Goal: Communication & Community: Participate in discussion

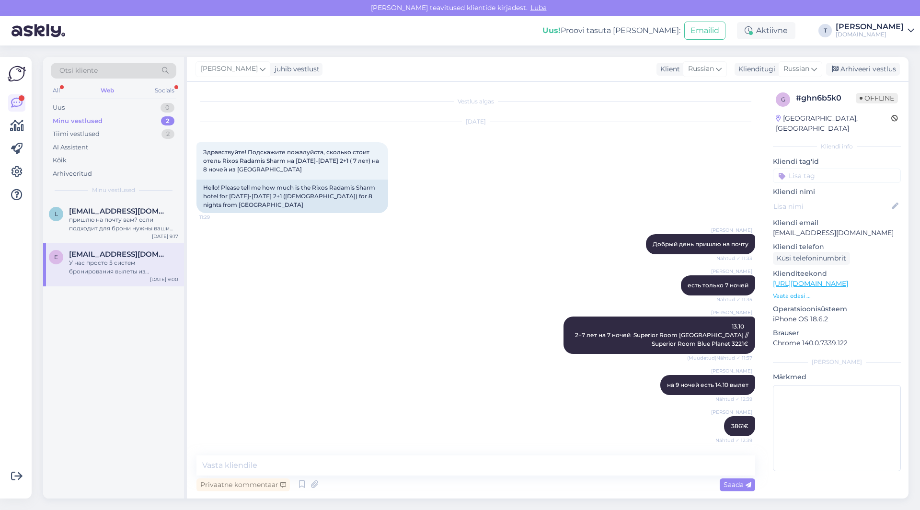
scroll to position [678, 0]
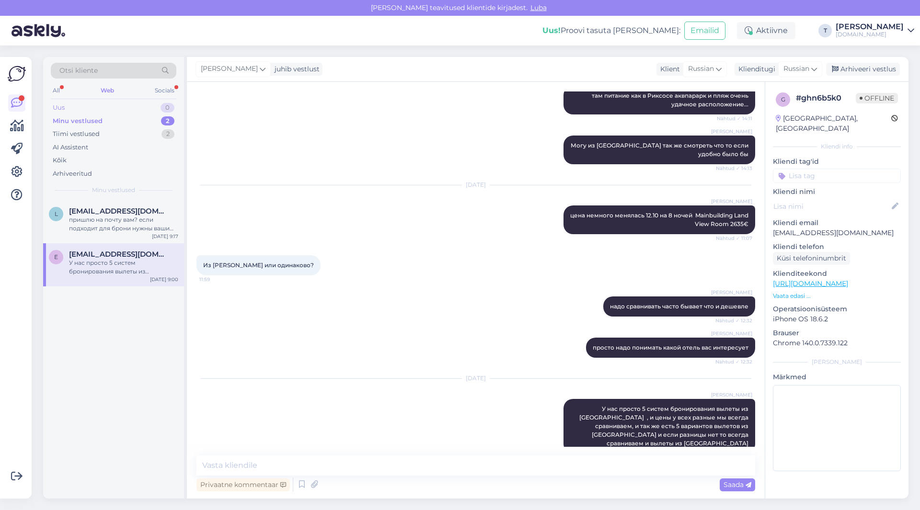
click at [123, 111] on div "Uus 0" at bounding box center [114, 107] width 126 height 13
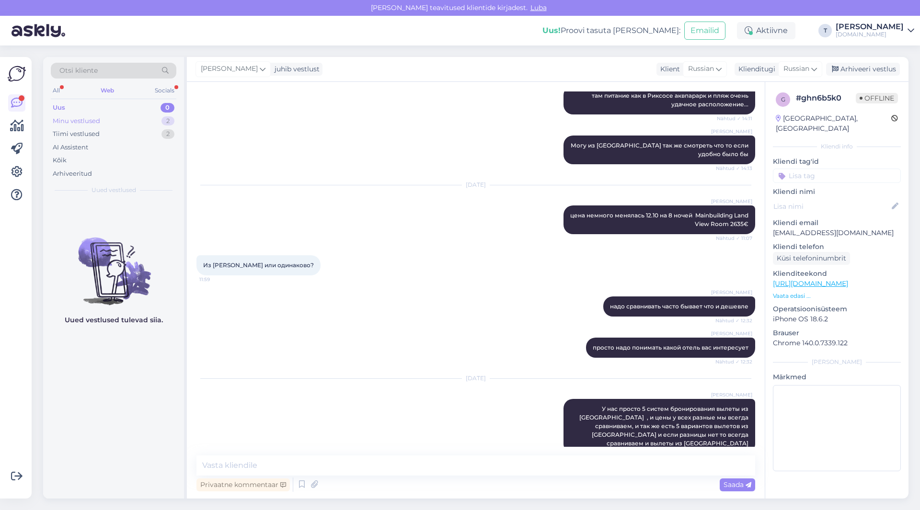
click at [123, 121] on div "Minu vestlused 2" at bounding box center [114, 121] width 126 height 13
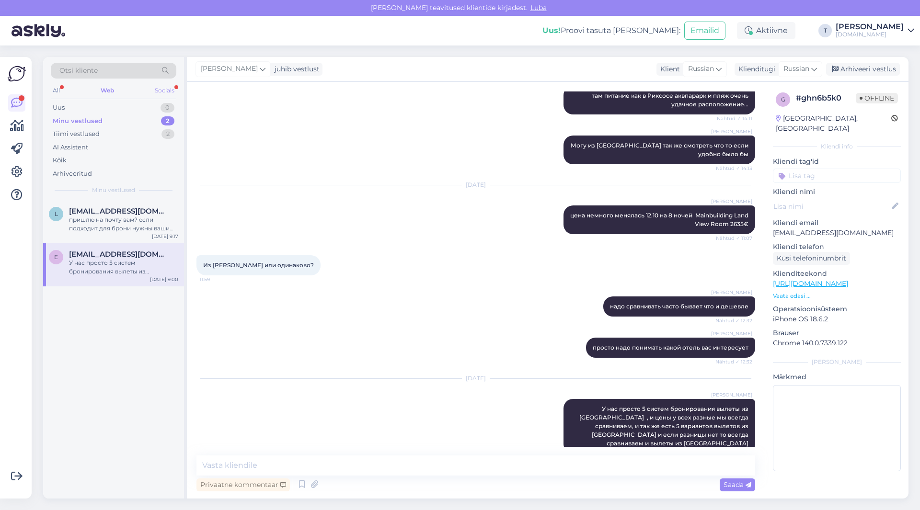
click at [165, 89] on div "Socials" at bounding box center [164, 90] width 23 height 12
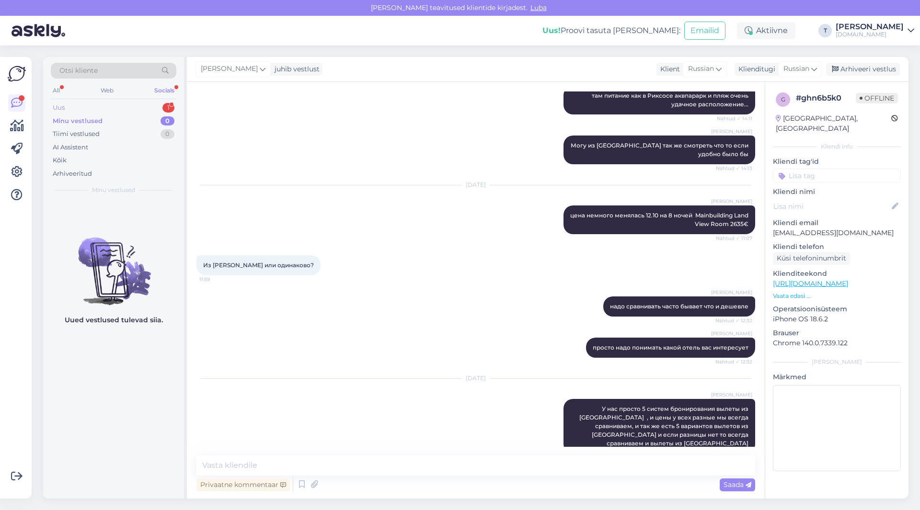
click at [154, 107] on div "Uus 1" at bounding box center [114, 107] width 126 height 13
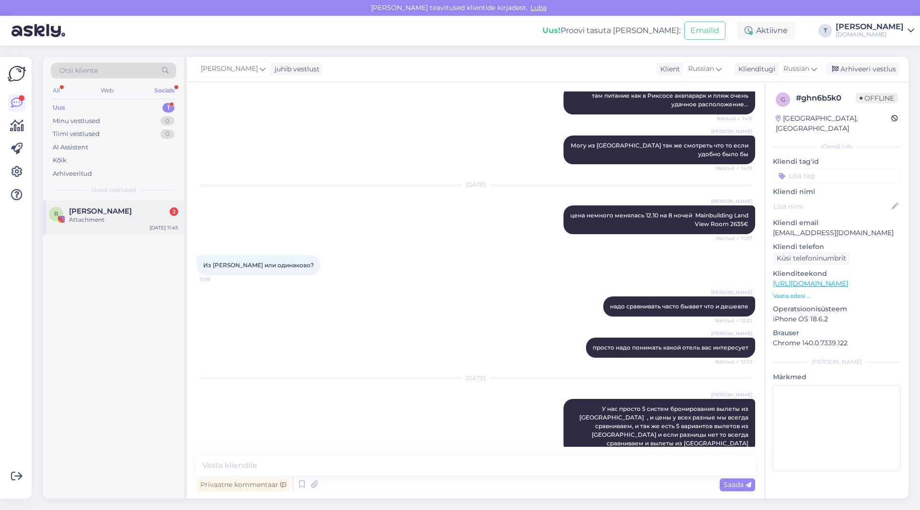
click at [113, 219] on div "Attachment" at bounding box center [123, 220] width 109 height 9
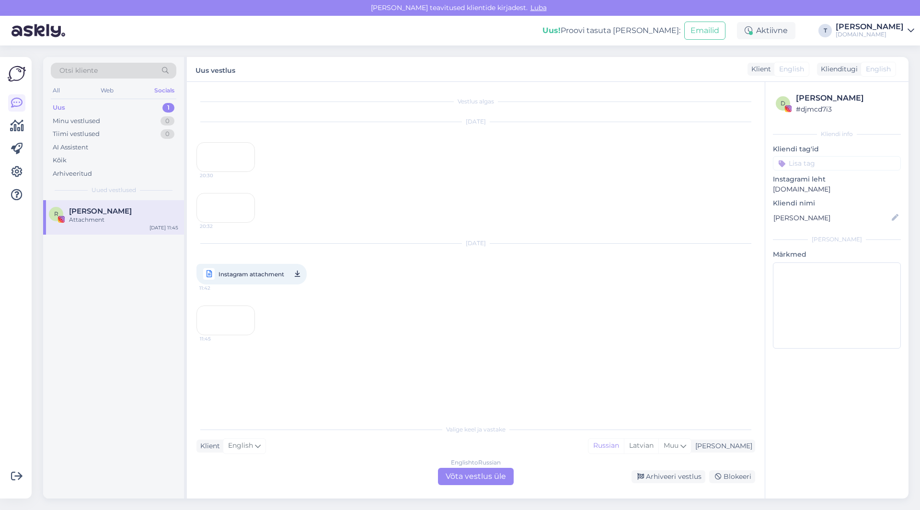
scroll to position [150, 0]
click at [226, 193] on div "20:32" at bounding box center [225, 208] width 58 height 30
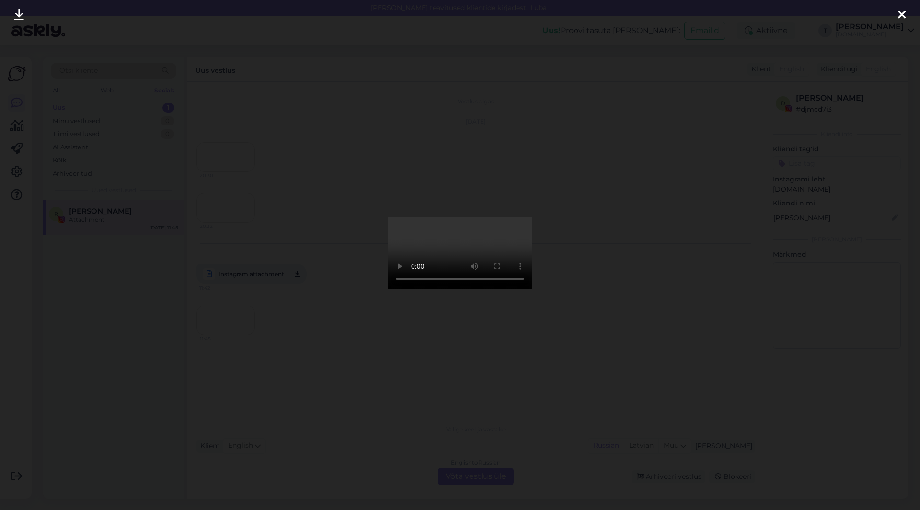
click at [900, 13] on icon at bounding box center [902, 15] width 8 height 12
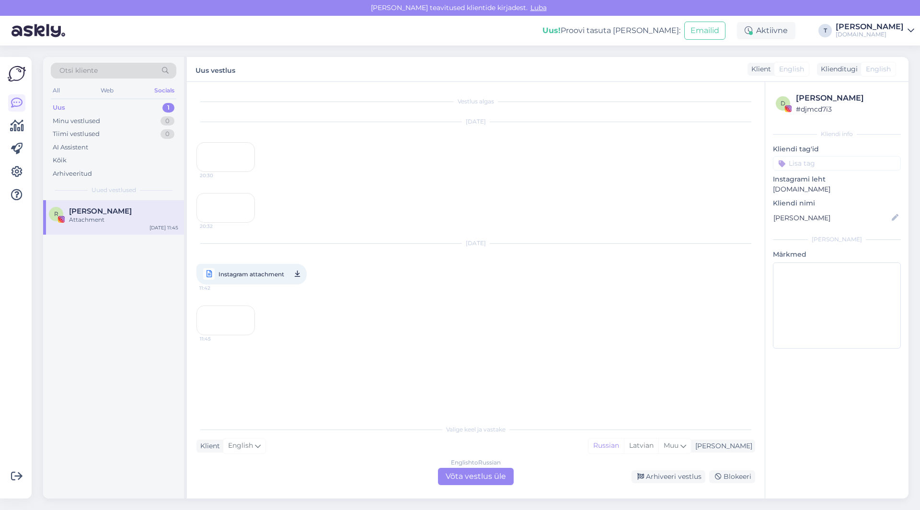
click at [218, 334] on div "11:45" at bounding box center [225, 321] width 58 height 30
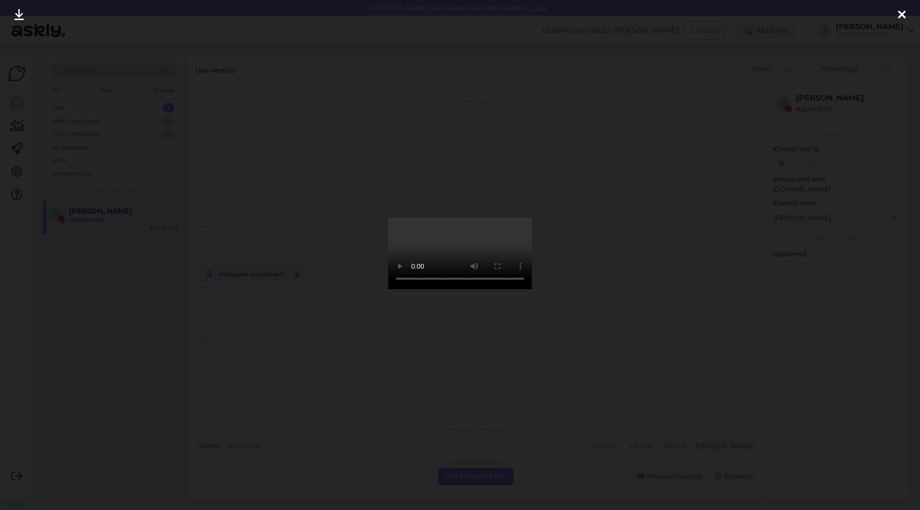
click at [900, 12] on icon at bounding box center [902, 15] width 8 height 12
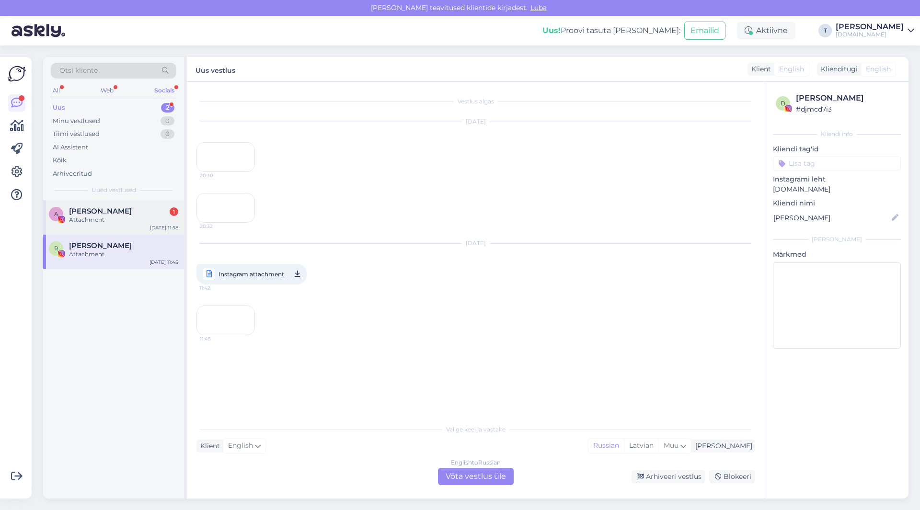
click at [91, 212] on span "[PERSON_NAME]" at bounding box center [100, 211] width 63 height 9
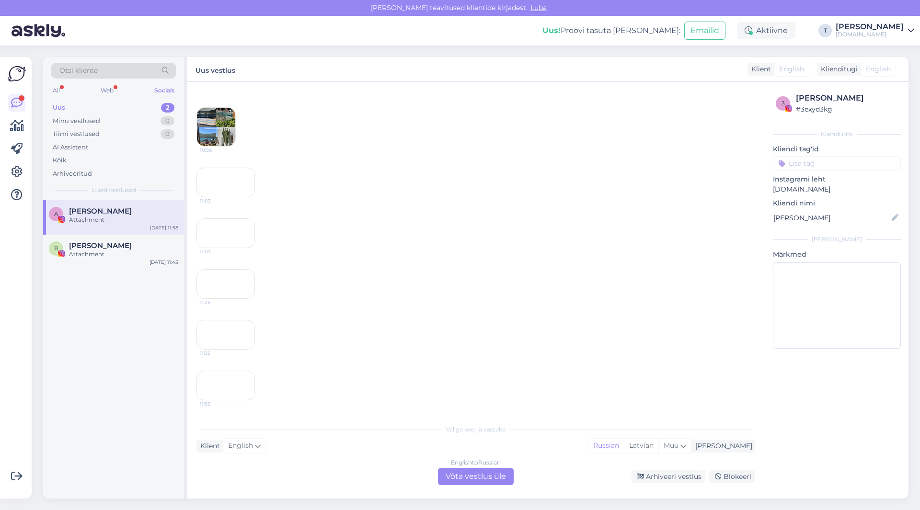
scroll to position [1157, 0]
click at [225, 348] on div "11:36" at bounding box center [225, 335] width 58 height 30
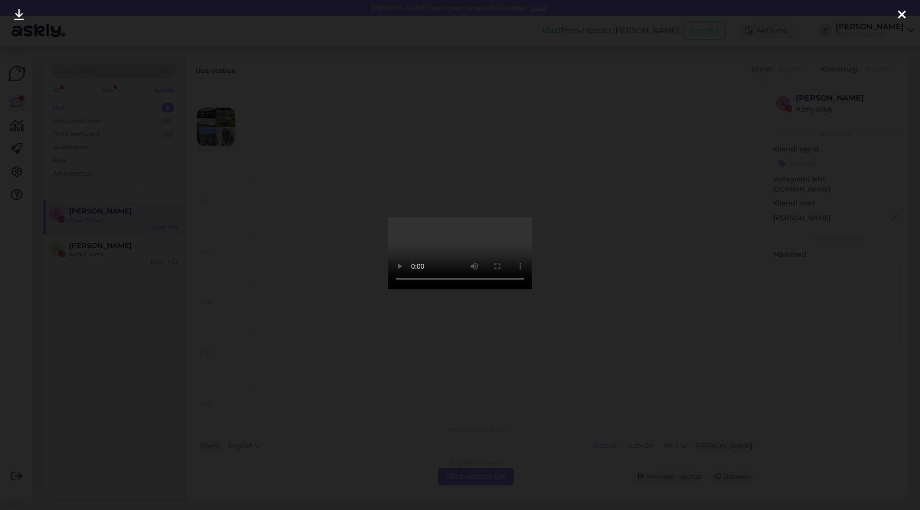
click at [899, 17] on icon at bounding box center [902, 15] width 8 height 12
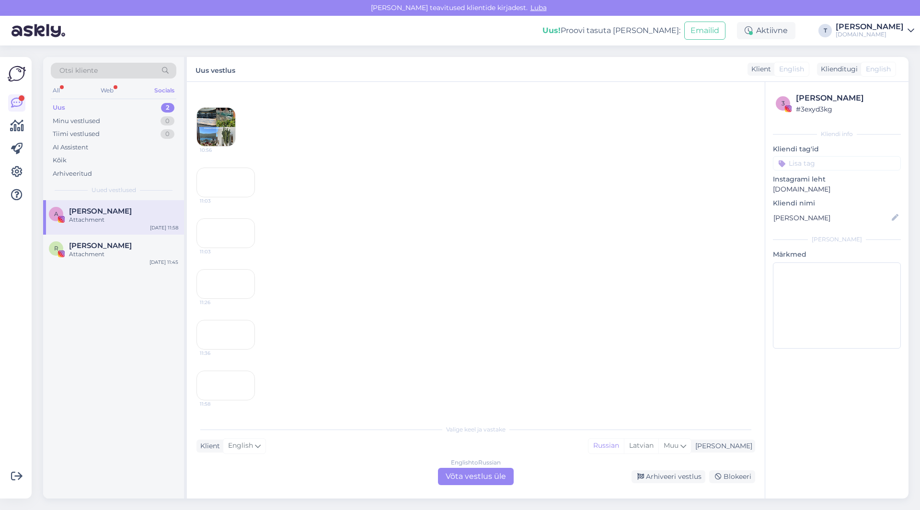
click at [239, 269] on div "11:26" at bounding box center [225, 284] width 58 height 30
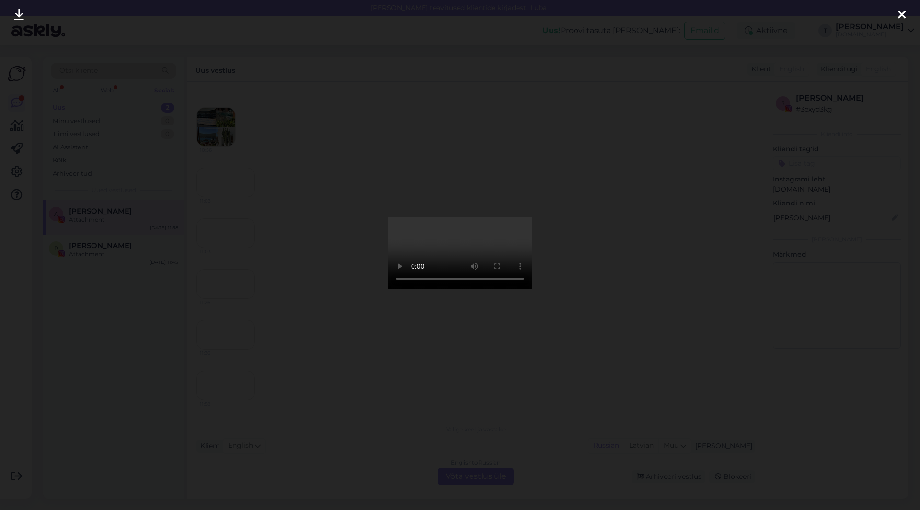
click at [900, 7] on div at bounding box center [901, 15] width 19 height 30
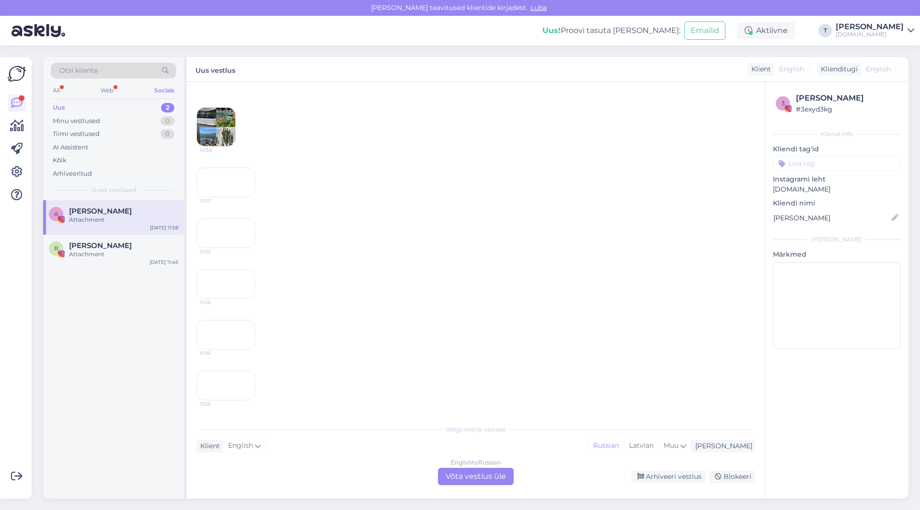
click at [231, 219] on div "11:03" at bounding box center [225, 234] width 58 height 30
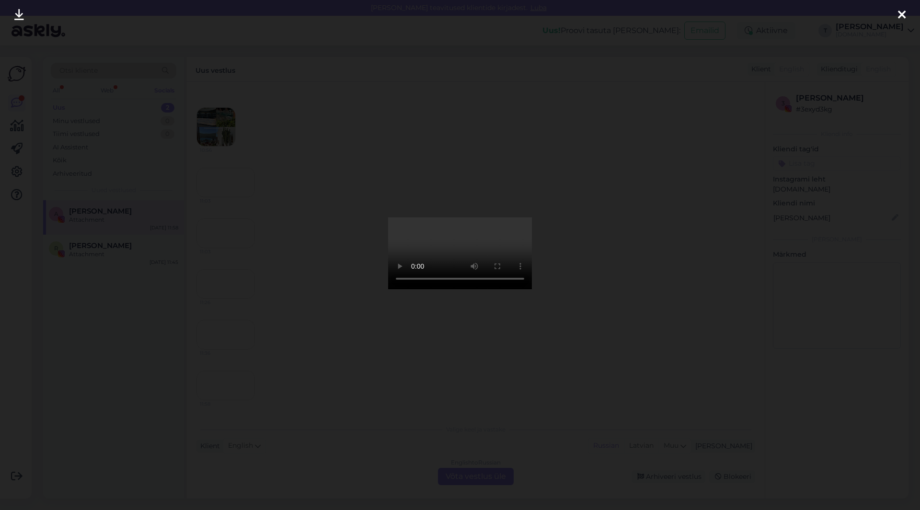
click at [897, 12] on div at bounding box center [901, 15] width 19 height 30
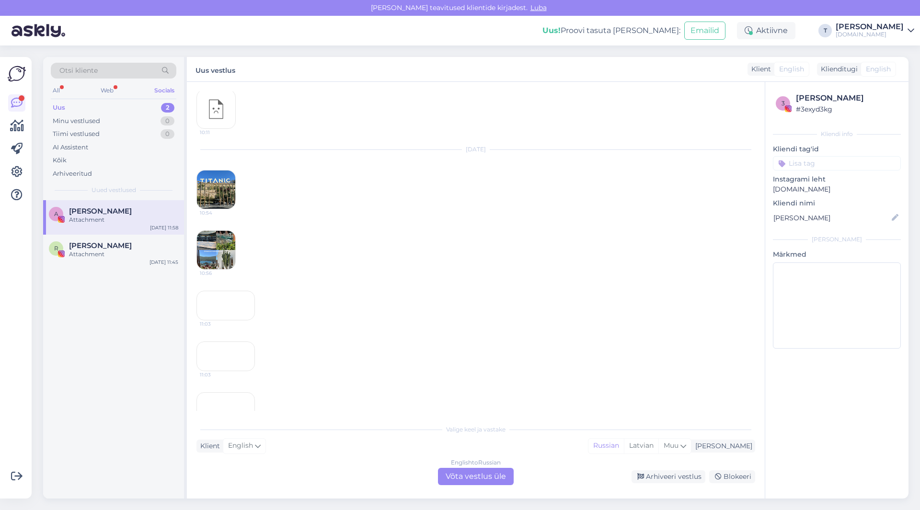
scroll to position [774, 0]
click at [229, 336] on div "11:03" at bounding box center [225, 322] width 58 height 30
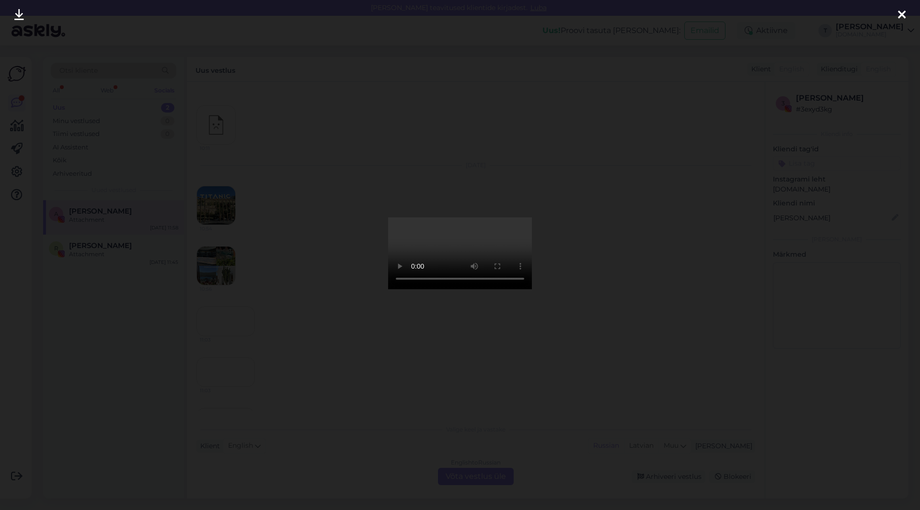
click at [899, 13] on icon at bounding box center [902, 15] width 8 height 12
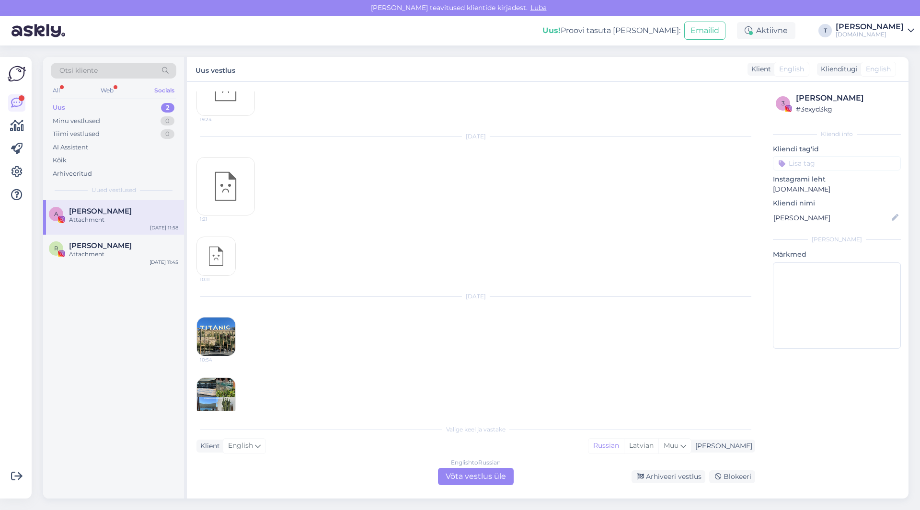
scroll to position [630, 0]
click at [217, 350] on img at bounding box center [216, 349] width 38 height 38
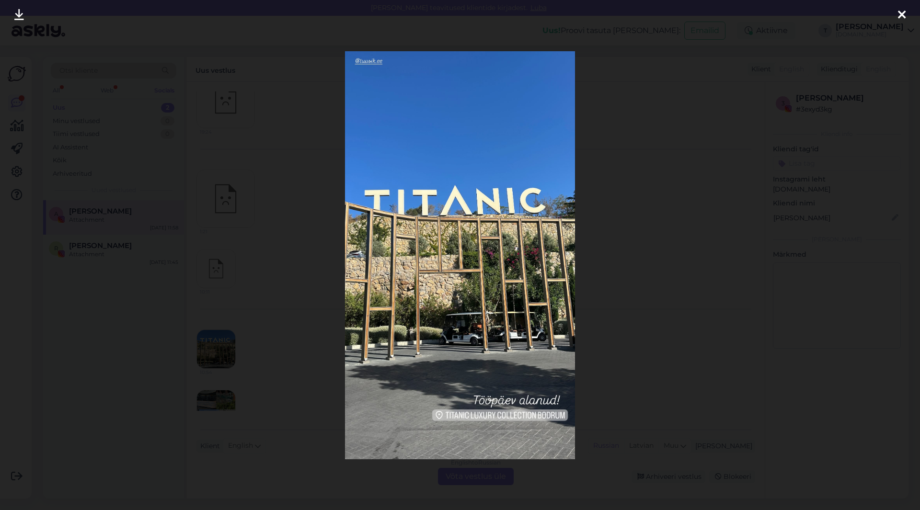
click at [901, 12] on icon at bounding box center [902, 15] width 8 height 12
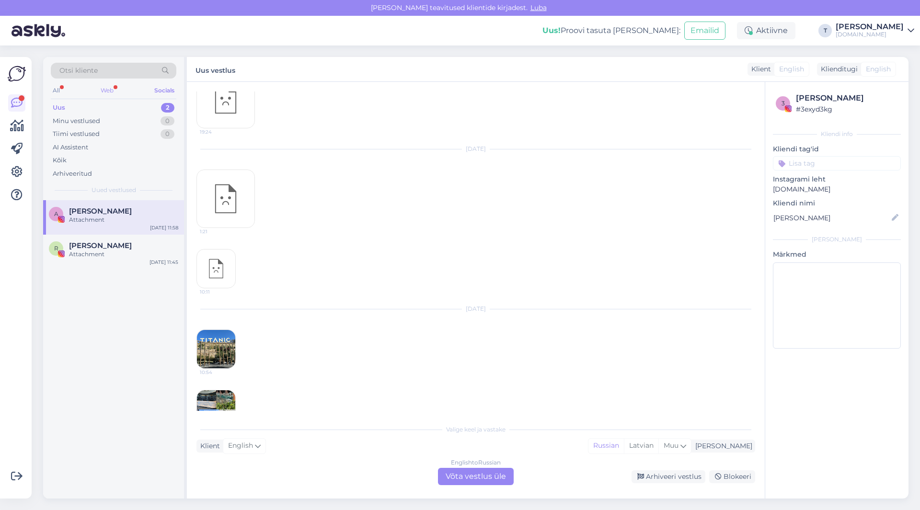
click at [104, 89] on div "Web" at bounding box center [107, 90] width 17 height 12
click at [52, 89] on div "All" at bounding box center [56, 90] width 11 height 12
click at [429, 366] on div "[DATE] 10:54" at bounding box center [475, 339] width 559 height 81
